Goal: Task Accomplishment & Management: Use online tool/utility

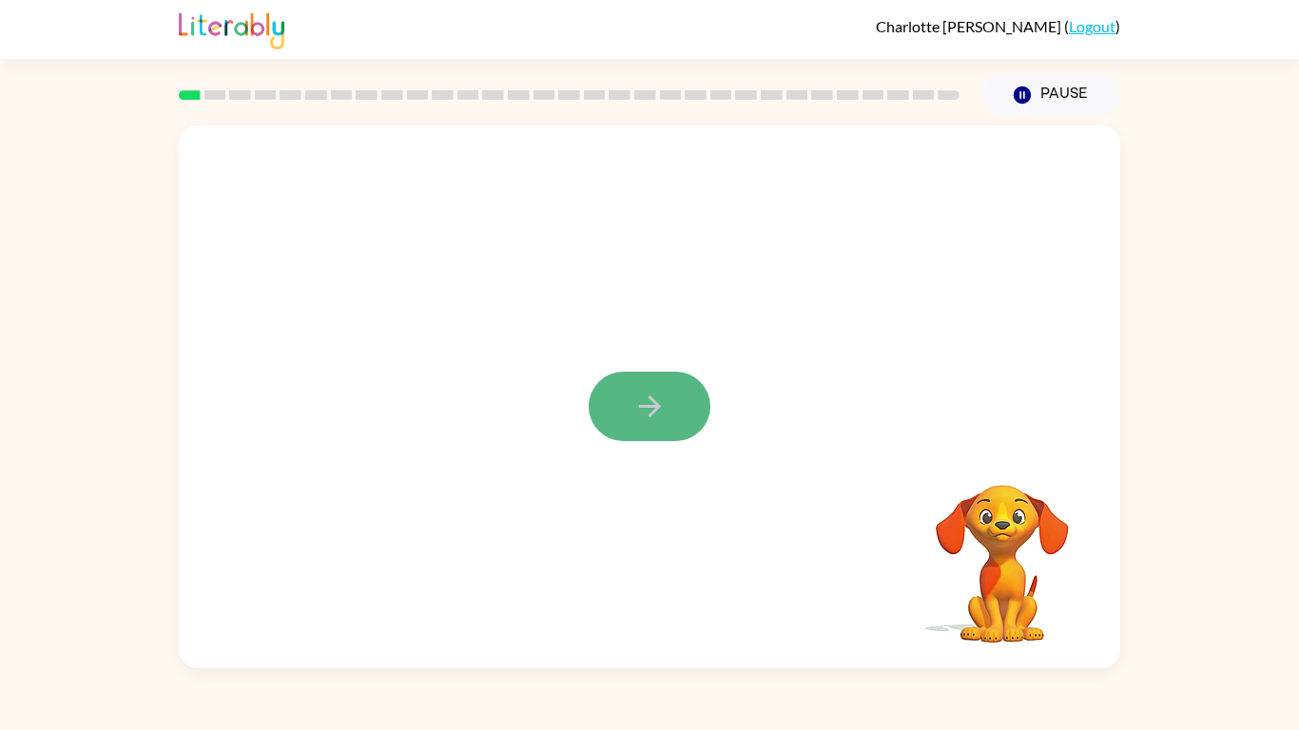
click at [631, 409] on button "button" at bounding box center [650, 406] width 122 height 69
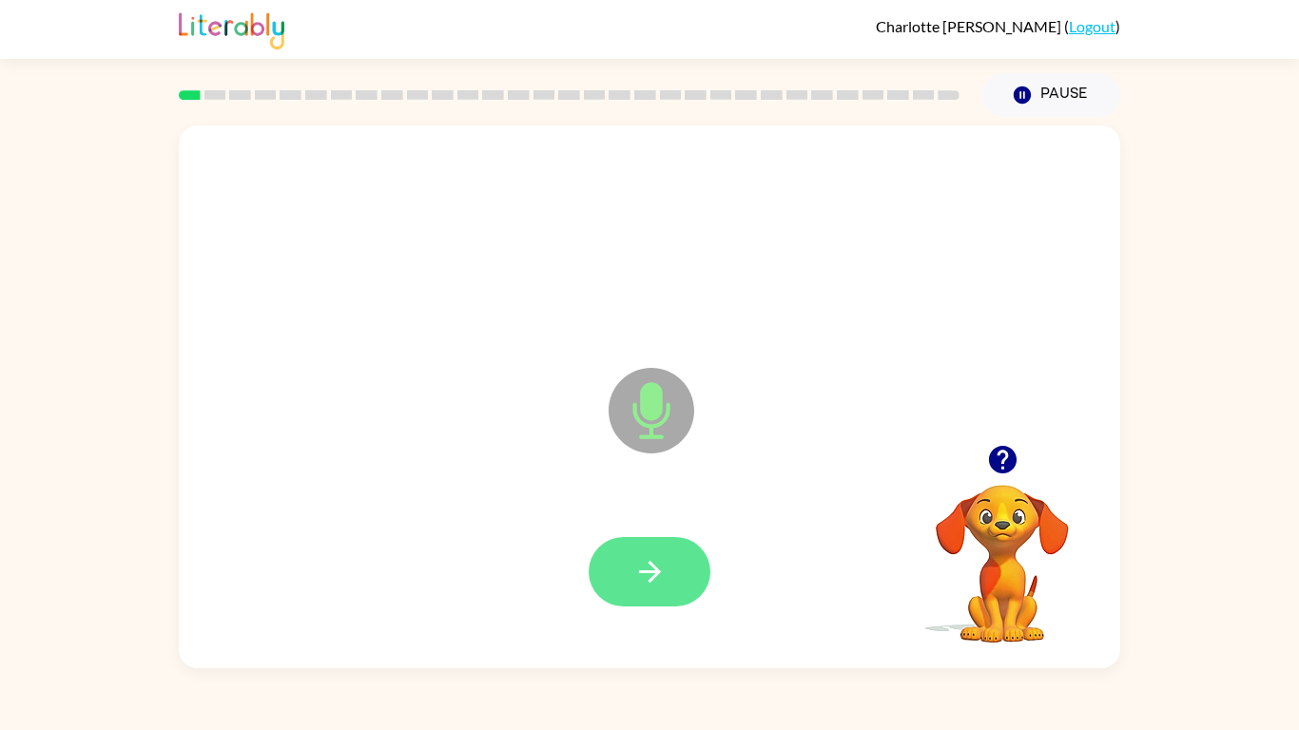
click at [666, 560] on icon "button" at bounding box center [649, 571] width 33 height 33
click at [1011, 468] on icon "button" at bounding box center [1002, 460] width 28 height 28
click at [637, 553] on button "button" at bounding box center [650, 571] width 122 height 69
click at [1005, 456] on icon "button" at bounding box center [1002, 459] width 33 height 33
click at [844, 301] on div at bounding box center [649, 242] width 903 height 156
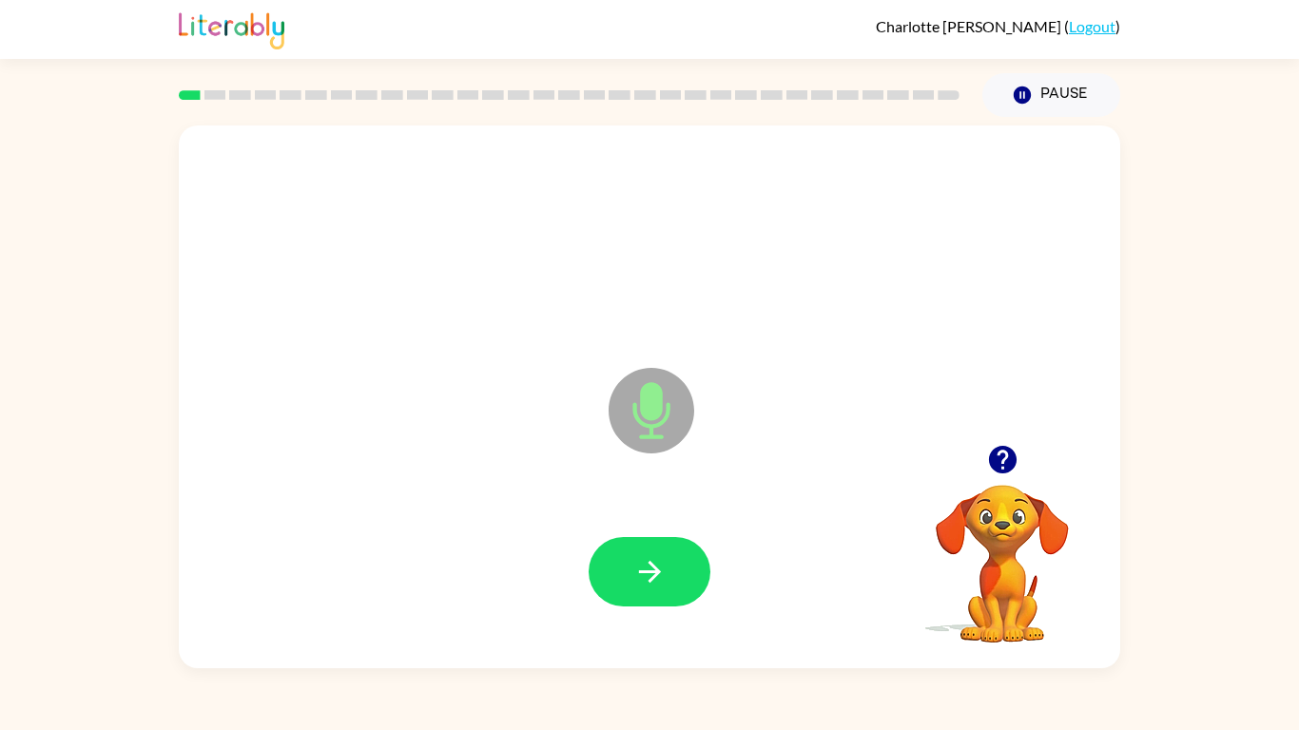
click at [844, 302] on div at bounding box center [649, 242] width 903 height 156
click at [650, 537] on button "button" at bounding box center [650, 571] width 122 height 69
click at [665, 589] on button "button" at bounding box center [650, 571] width 122 height 69
click at [661, 561] on icon "button" at bounding box center [649, 571] width 33 height 33
click at [999, 459] on icon "button" at bounding box center [1002, 460] width 28 height 28
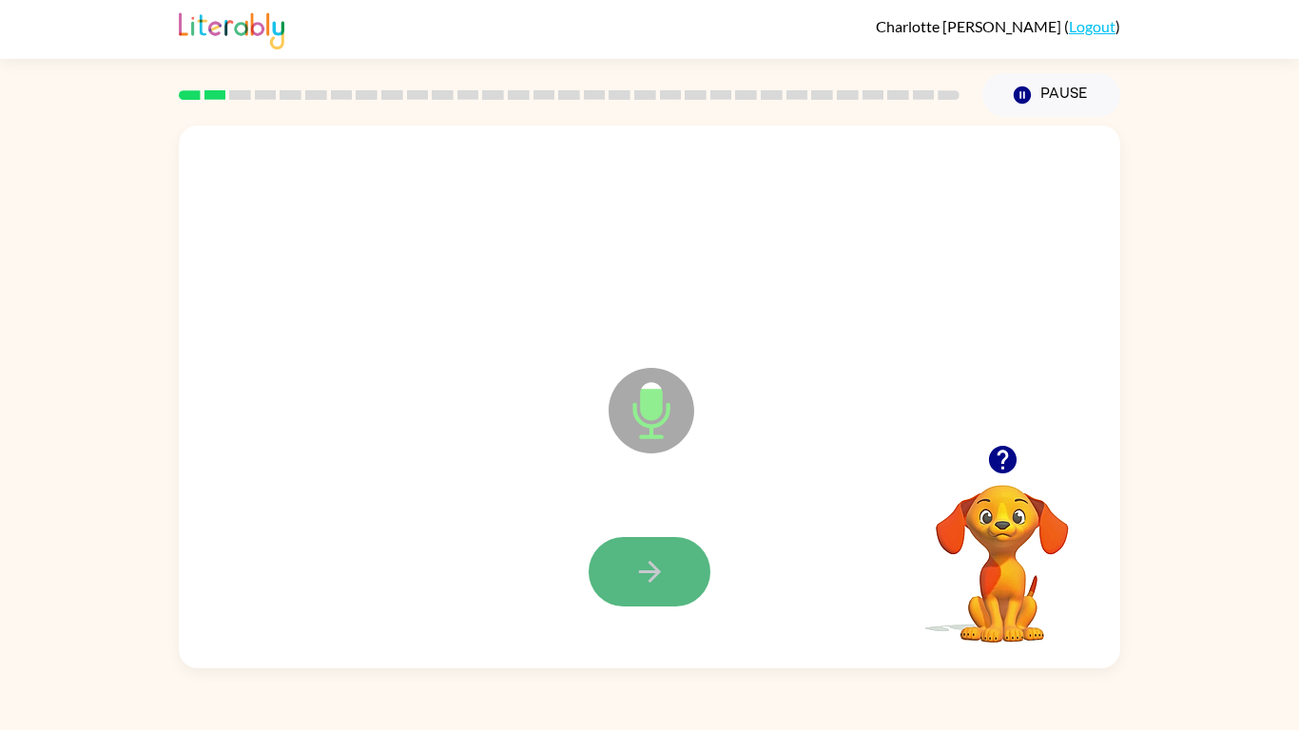
click at [638, 558] on icon "button" at bounding box center [649, 571] width 33 height 33
click at [997, 448] on icon "button" at bounding box center [1002, 460] width 28 height 28
click at [630, 574] on button "button" at bounding box center [650, 571] width 122 height 69
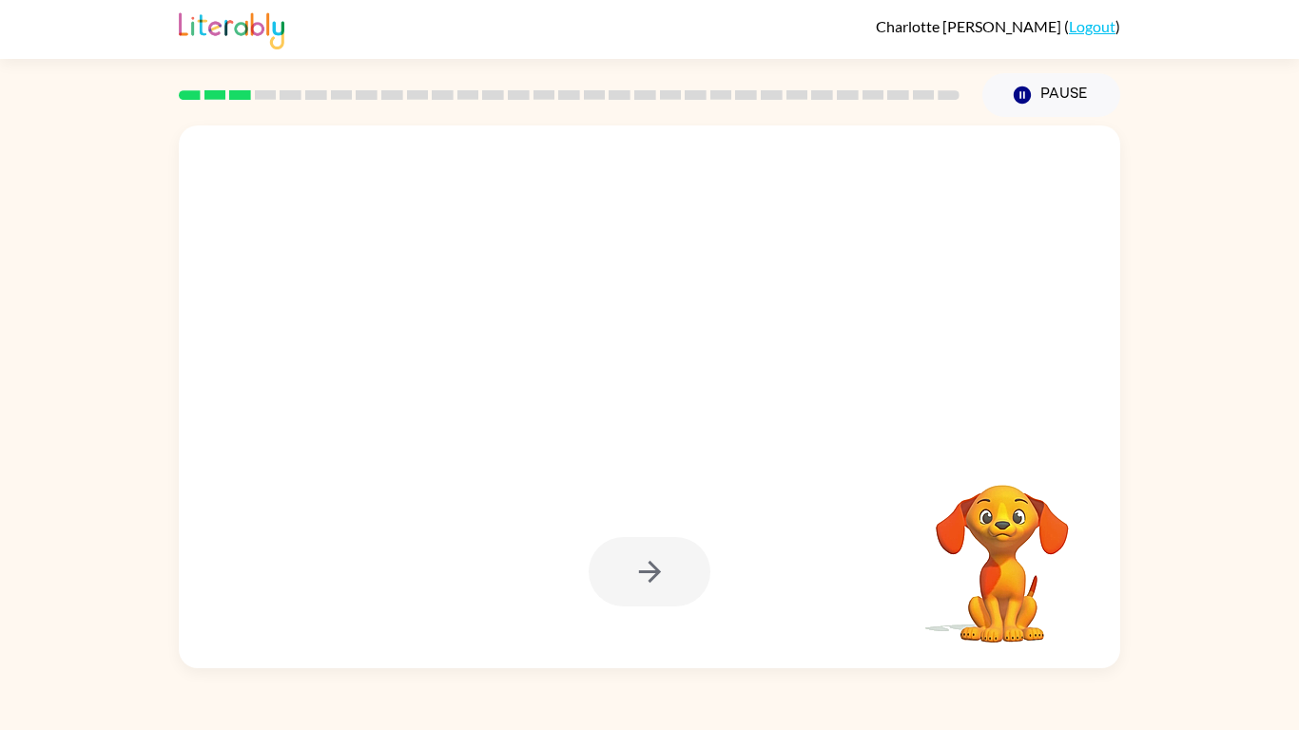
click at [630, 574] on div at bounding box center [650, 571] width 122 height 69
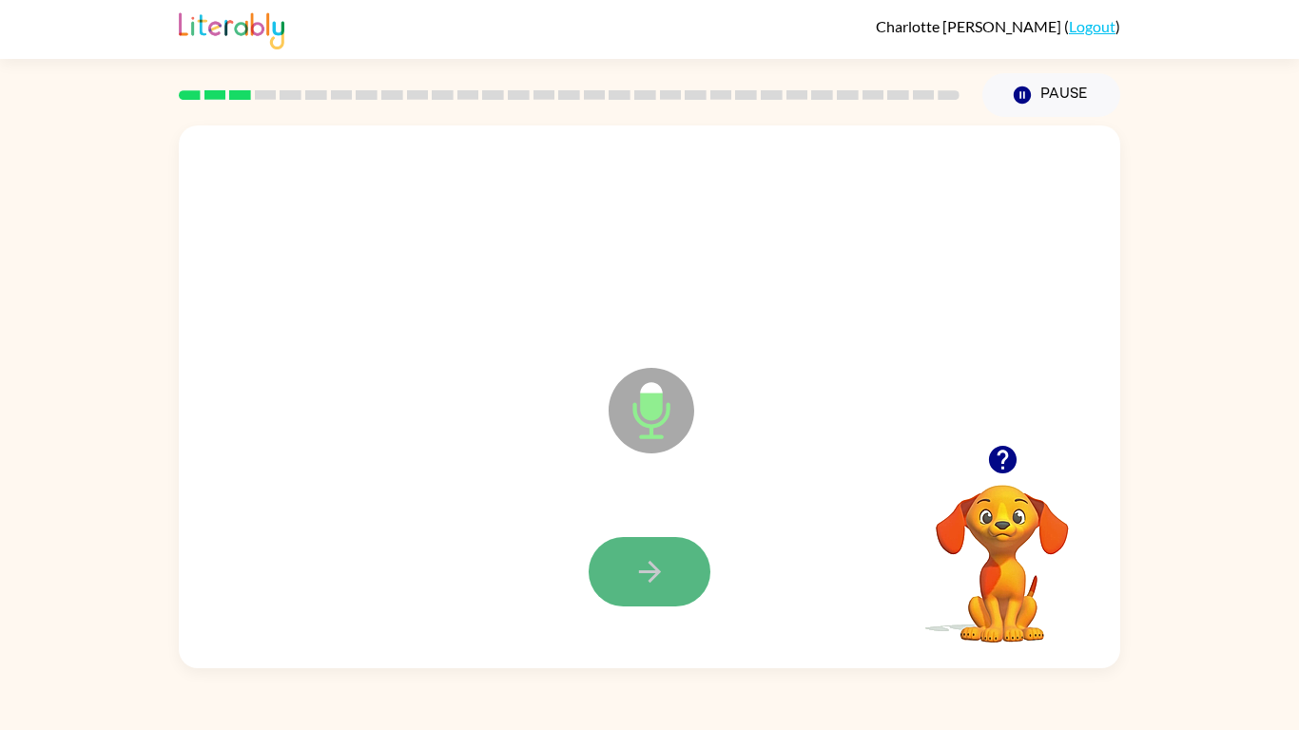
click at [648, 548] on button "button" at bounding box center [650, 571] width 122 height 69
click at [645, 571] on icon "button" at bounding box center [649, 572] width 22 height 22
click at [666, 546] on button "button" at bounding box center [650, 571] width 122 height 69
click at [995, 457] on icon "button" at bounding box center [1002, 460] width 28 height 28
click at [655, 557] on icon "button" at bounding box center [649, 571] width 33 height 33
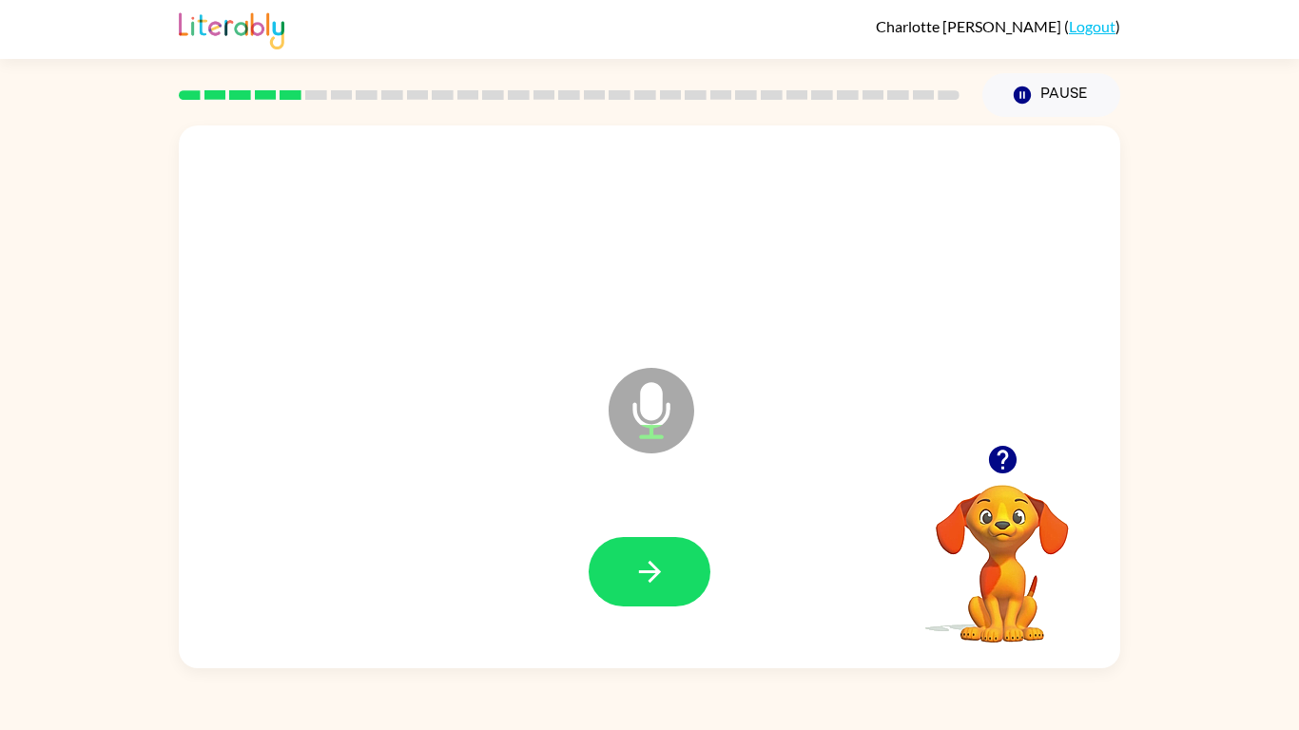
click at [999, 461] on icon "button" at bounding box center [1002, 460] width 28 height 28
click at [675, 564] on button "button" at bounding box center [650, 571] width 122 height 69
click at [670, 565] on button "button" at bounding box center [650, 571] width 122 height 69
click at [1000, 448] on icon "button" at bounding box center [1002, 460] width 28 height 28
click at [998, 453] on icon "button" at bounding box center [1002, 459] width 33 height 33
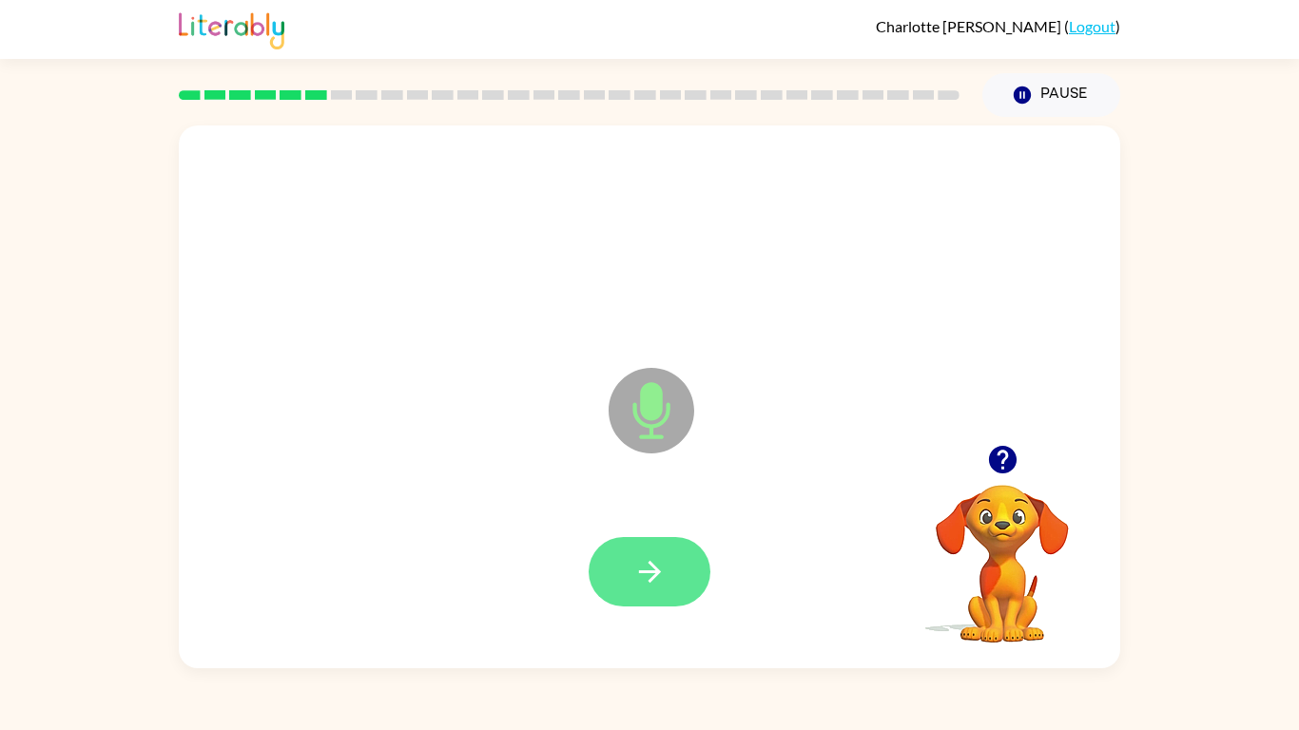
click at [670, 542] on button "button" at bounding box center [650, 571] width 122 height 69
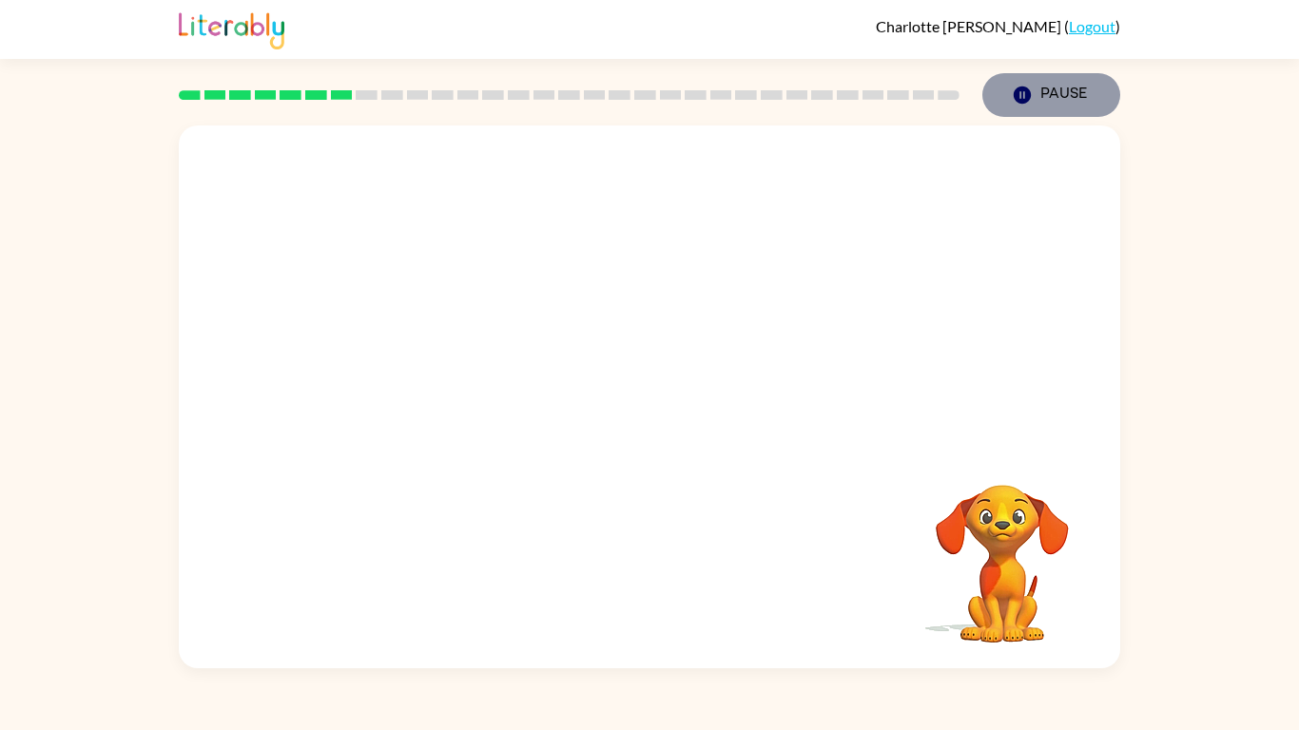
click at [1024, 90] on icon "button" at bounding box center [1022, 95] width 17 height 17
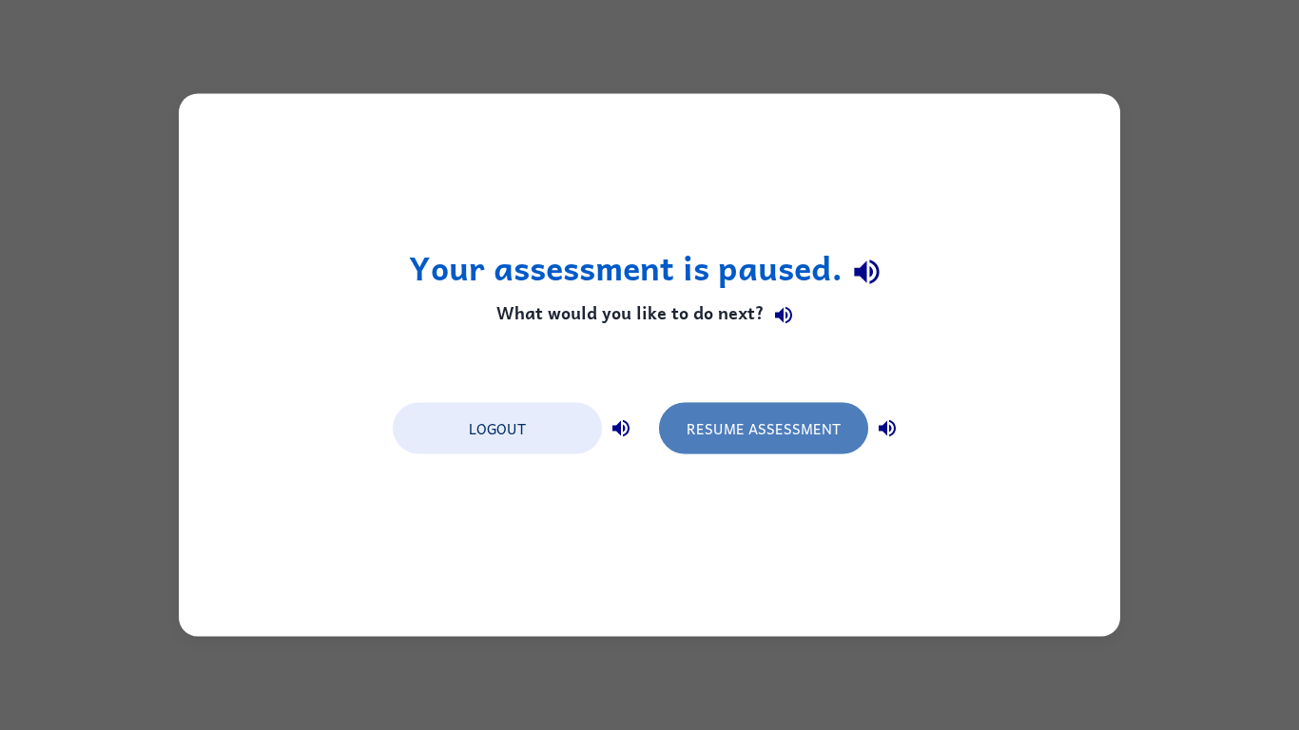
click at [786, 418] on button "Resume Assessment" at bounding box center [763, 428] width 209 height 51
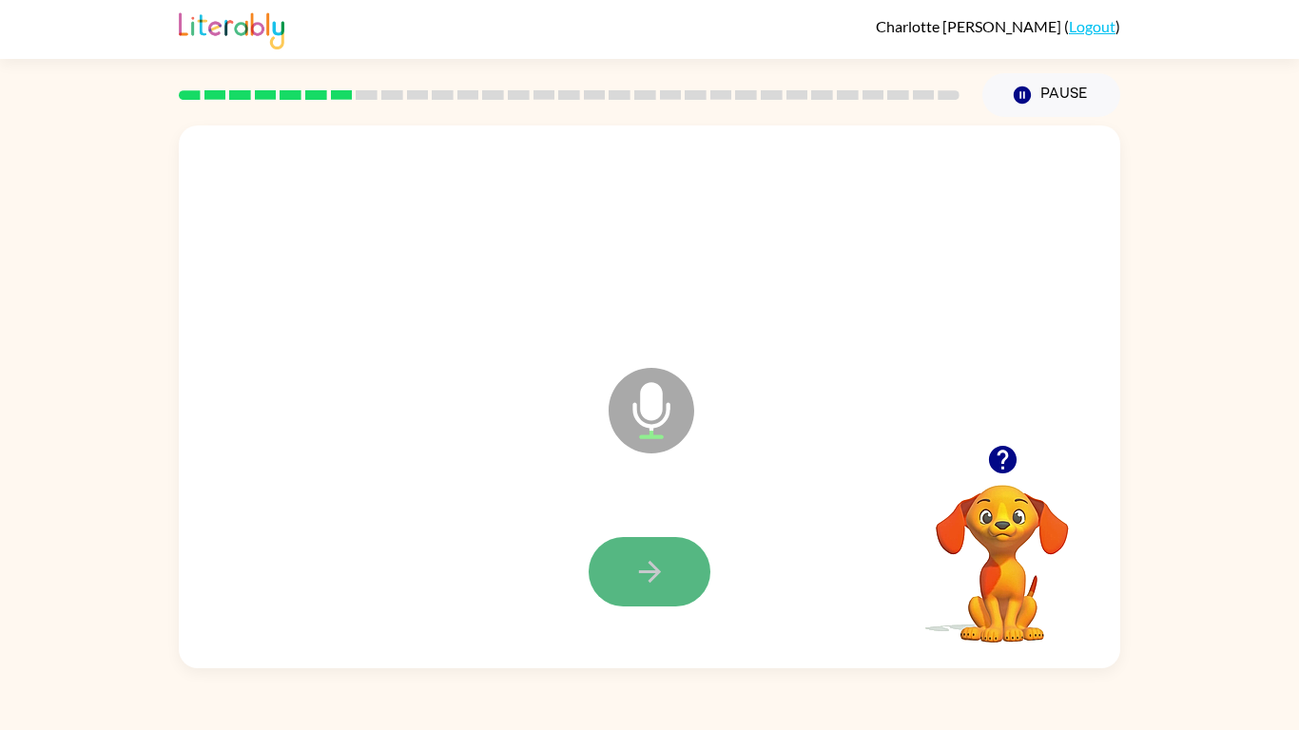
click at [667, 553] on button "button" at bounding box center [650, 571] width 122 height 69
click at [660, 575] on icon "button" at bounding box center [649, 571] width 33 height 33
click at [909, 341] on div "Microphone The Microphone is here when it is your turn to talk" at bounding box center [604, 363] width 812 height 68
click at [662, 564] on icon "button" at bounding box center [649, 571] width 33 height 33
click at [688, 569] on button "button" at bounding box center [650, 571] width 122 height 69
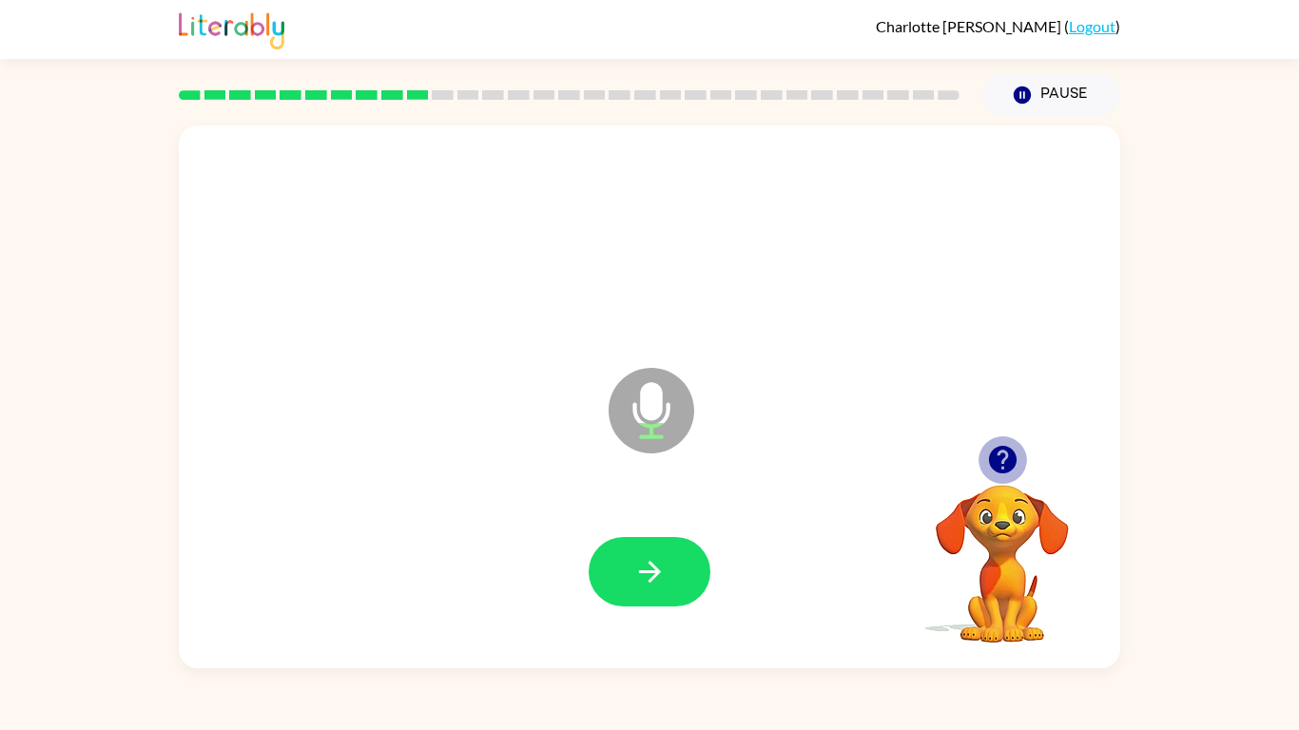
click at [994, 450] on icon "button" at bounding box center [1002, 460] width 28 height 28
click at [996, 441] on button "button" at bounding box center [1003, 460] width 49 height 49
click at [663, 559] on icon "button" at bounding box center [649, 571] width 33 height 33
click at [1001, 452] on icon "button" at bounding box center [1002, 459] width 33 height 33
click at [1007, 456] on icon "button" at bounding box center [1002, 459] width 33 height 33
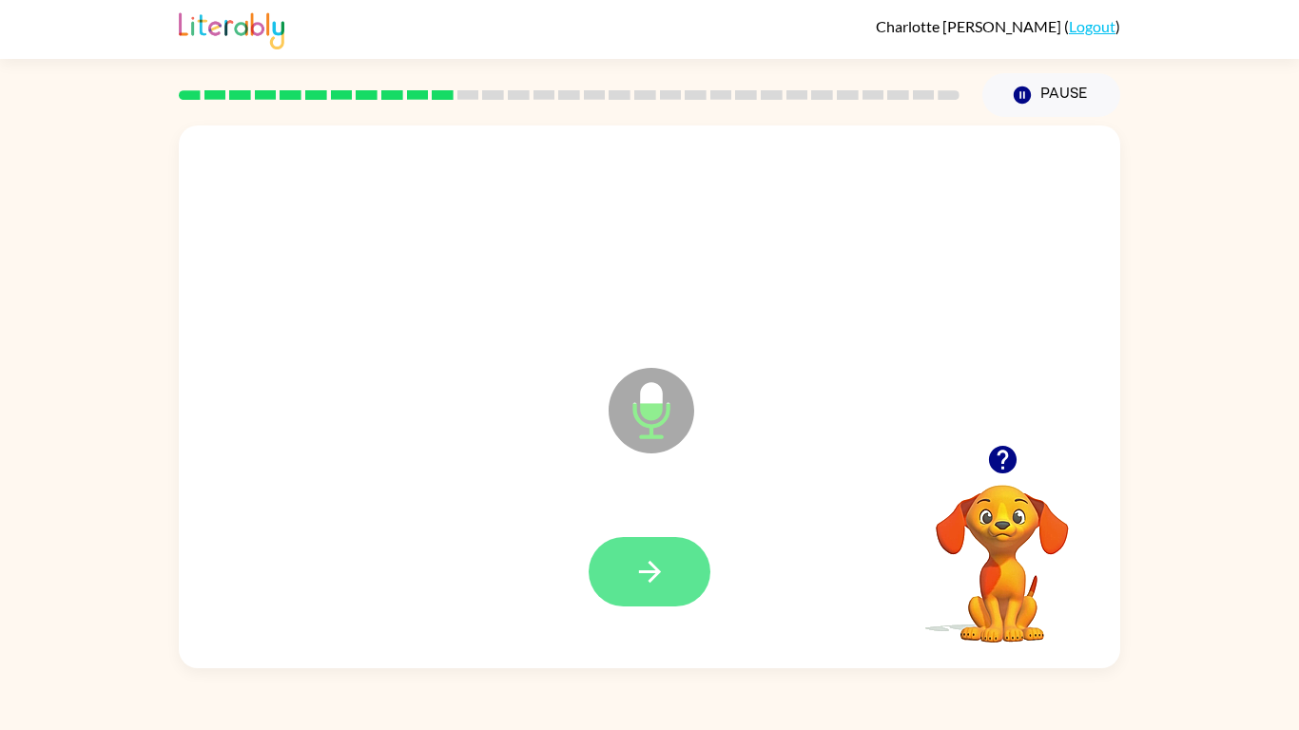
click at [648, 580] on icon "button" at bounding box center [649, 571] width 33 height 33
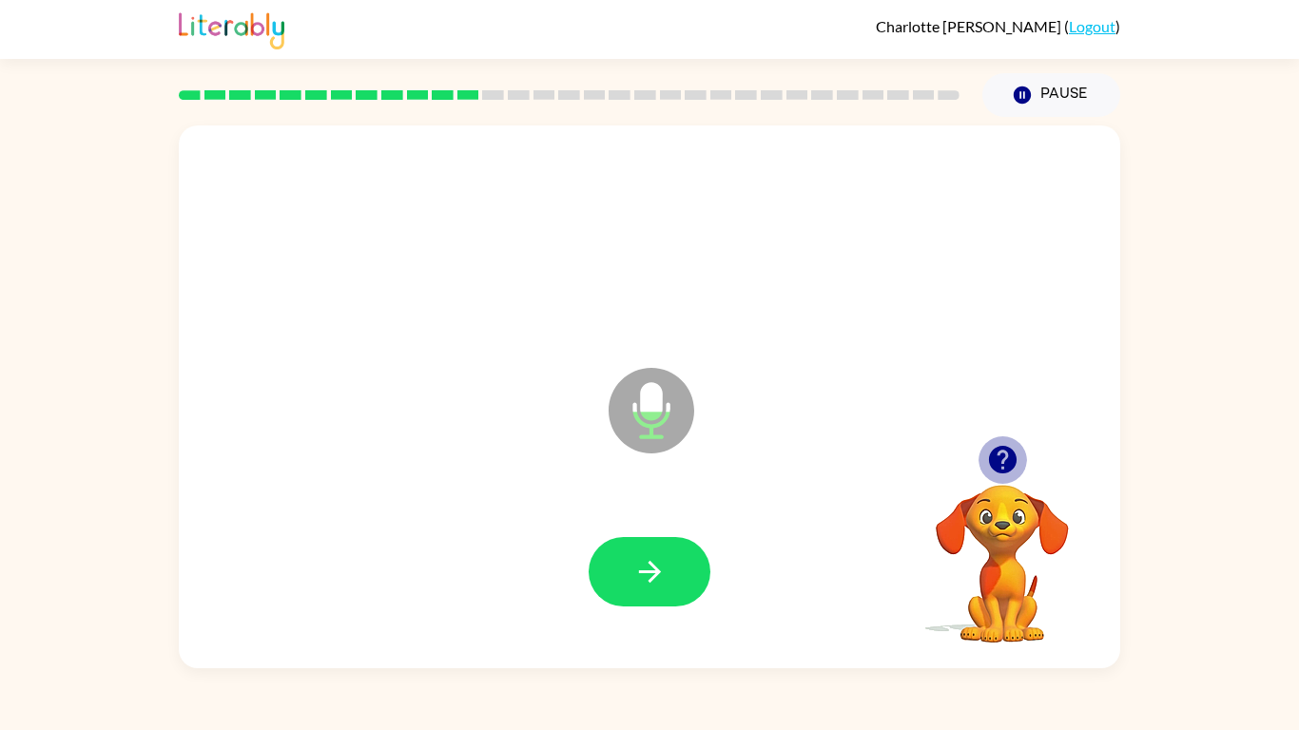
click at [1002, 459] on icon "button" at bounding box center [1002, 460] width 28 height 28
click at [679, 556] on button "button" at bounding box center [650, 571] width 122 height 69
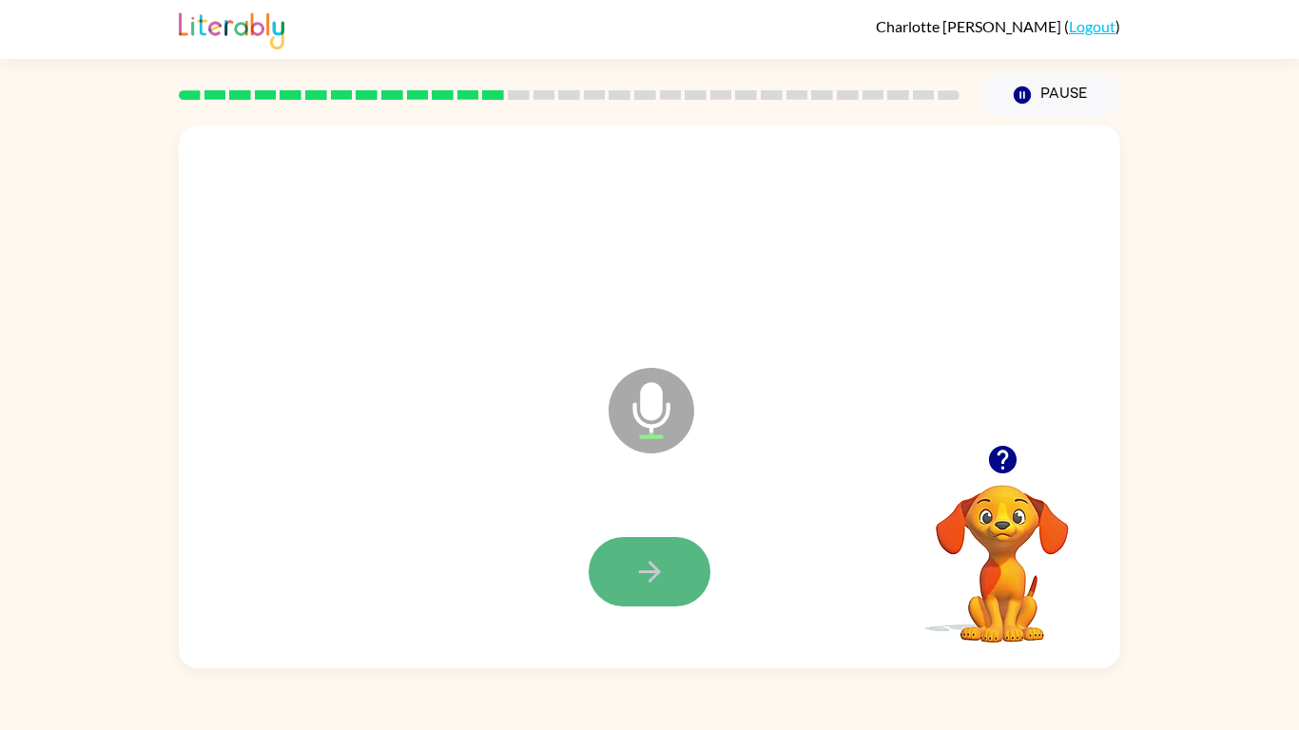
click at [639, 563] on icon "button" at bounding box center [649, 571] width 33 height 33
click at [641, 528] on div at bounding box center [649, 573] width 903 height 156
click at [652, 551] on button "button" at bounding box center [650, 571] width 122 height 69
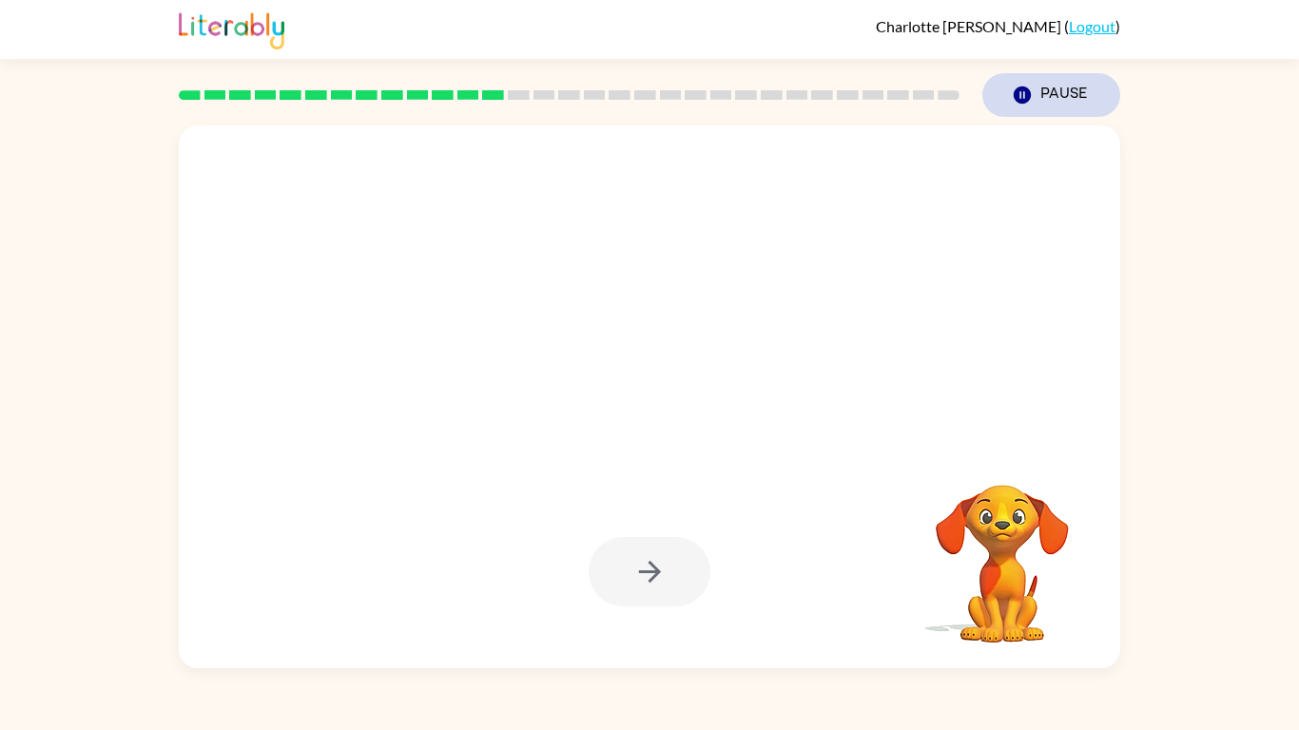
click at [1022, 92] on icon "button" at bounding box center [1022, 95] width 17 height 17
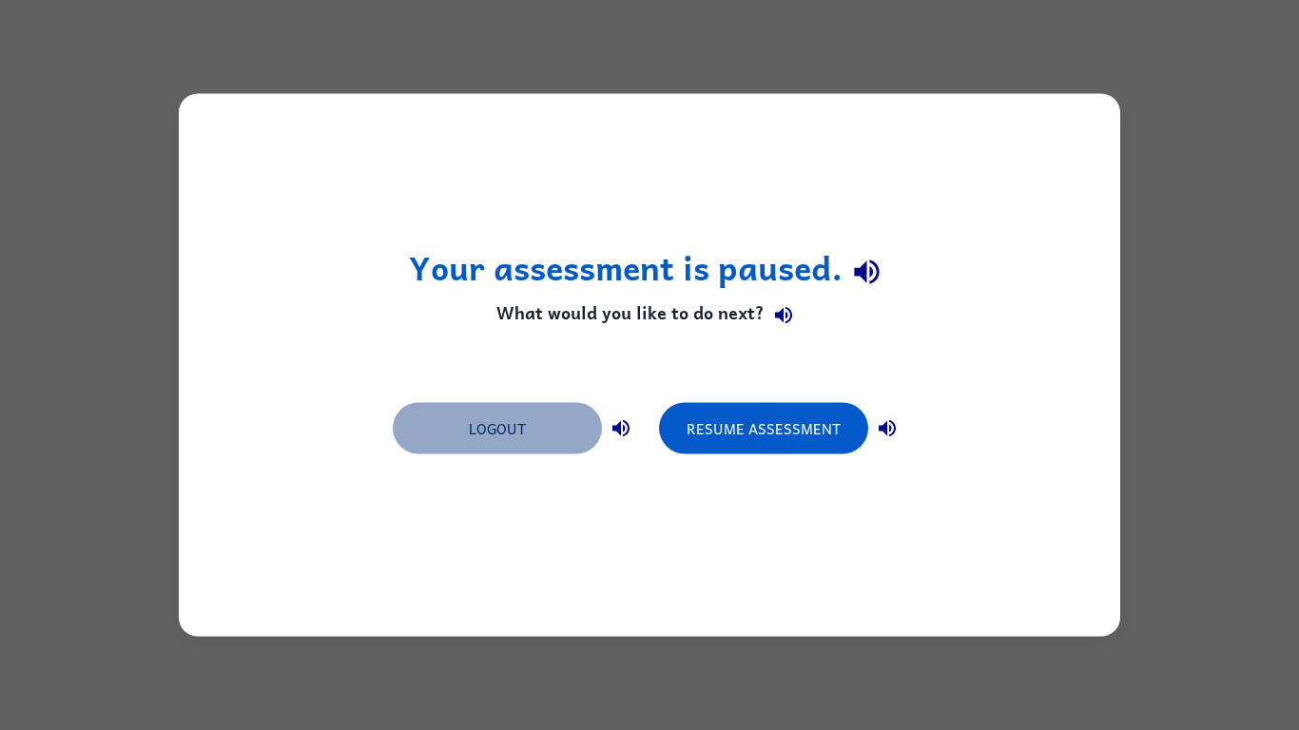
click at [489, 435] on button "Logout" at bounding box center [497, 428] width 209 height 51
